Goal: Find specific page/section: Find specific page/section

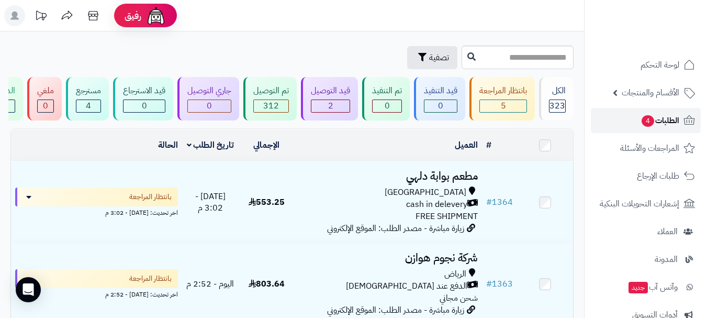
click at [646, 126] on span "4" at bounding box center [648, 121] width 13 height 12
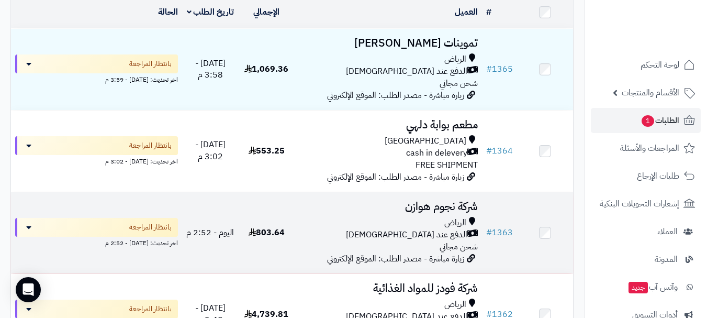
scroll to position [209, 0]
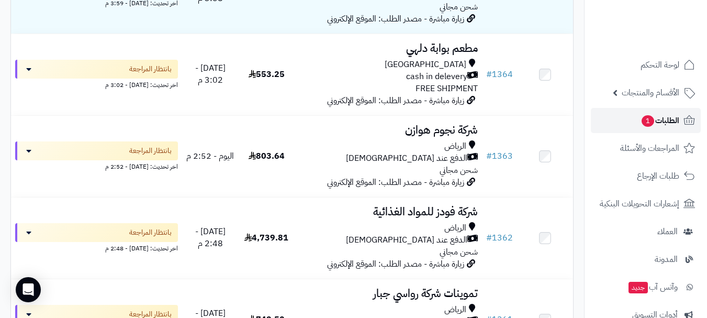
click at [664, 124] on span "الطلبات 1" at bounding box center [660, 120] width 39 height 15
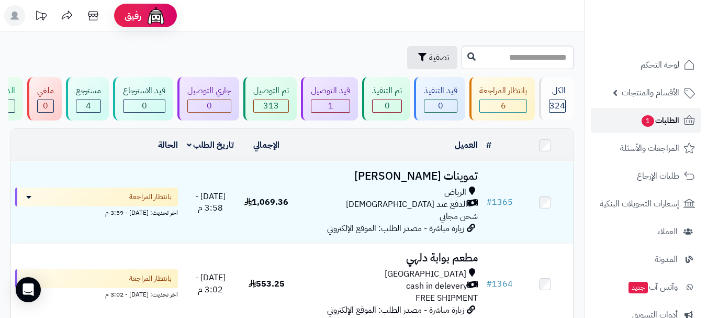
click at [613, 129] on link "الطلبات 1" at bounding box center [646, 120] width 110 height 25
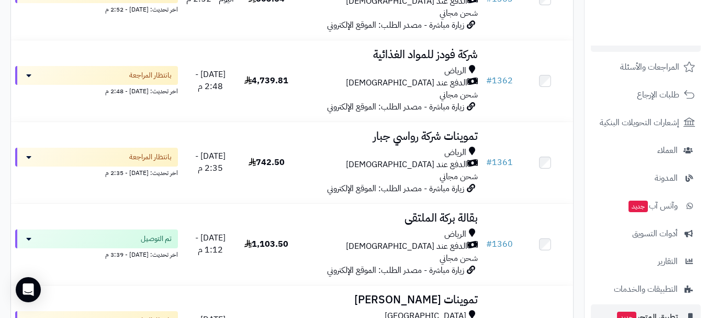
scroll to position [105, 0]
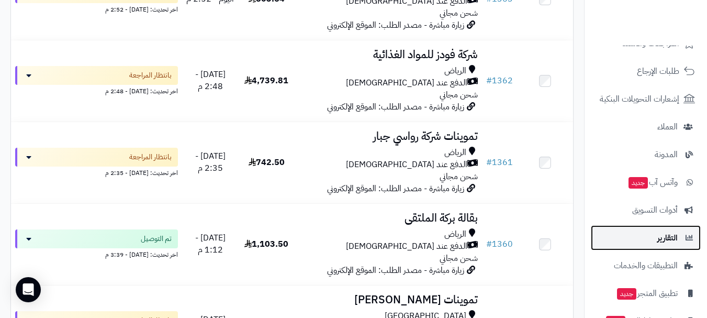
drag, startPoint x: 658, startPoint y: 235, endPoint x: 646, endPoint y: 241, distance: 13.3
click at [658, 235] on span "التقارير" at bounding box center [668, 237] width 20 height 15
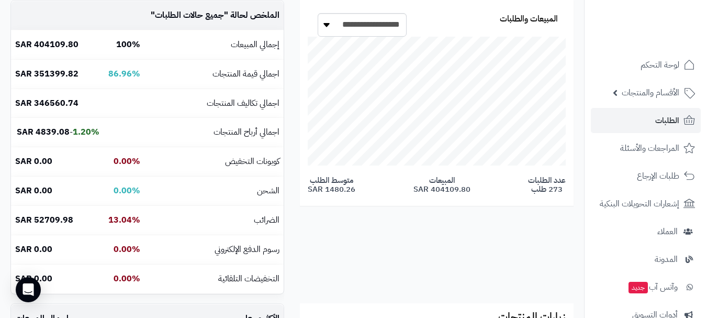
scroll to position [209, 0]
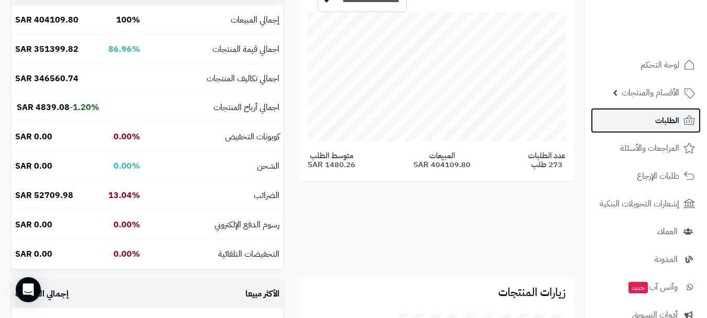
click at [661, 123] on span "الطلبات" at bounding box center [668, 120] width 24 height 15
